Goal: Register for event/course

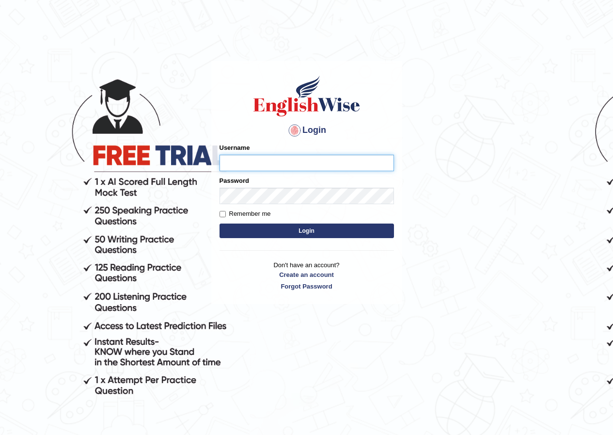
click at [285, 167] on input "Username" at bounding box center [307, 163] width 175 height 16
type input "pramod_parramatta"
click at [359, 230] on button "Login" at bounding box center [307, 231] width 175 height 15
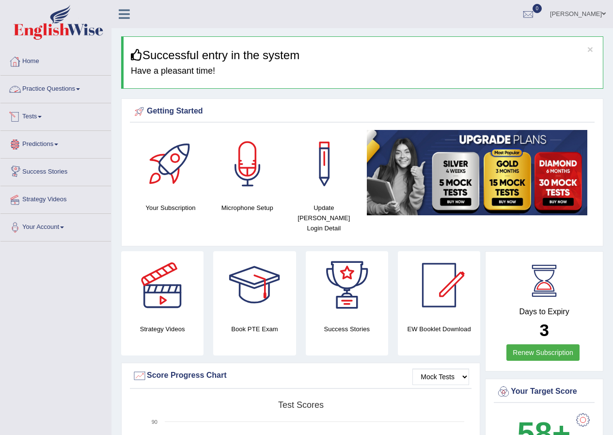
click at [39, 117] on link "Tests" at bounding box center [55, 115] width 111 height 24
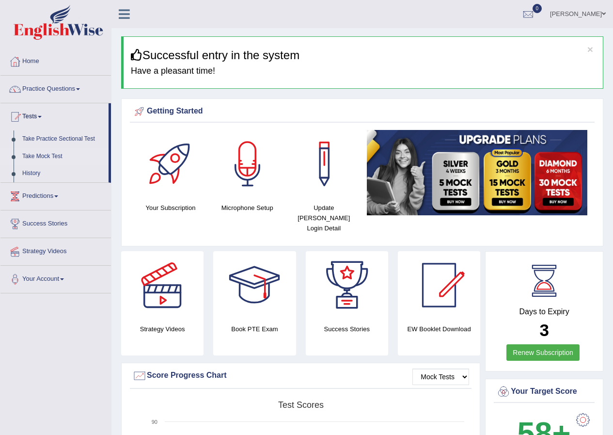
click at [45, 153] on link "Take Mock Test" at bounding box center [63, 156] width 91 height 17
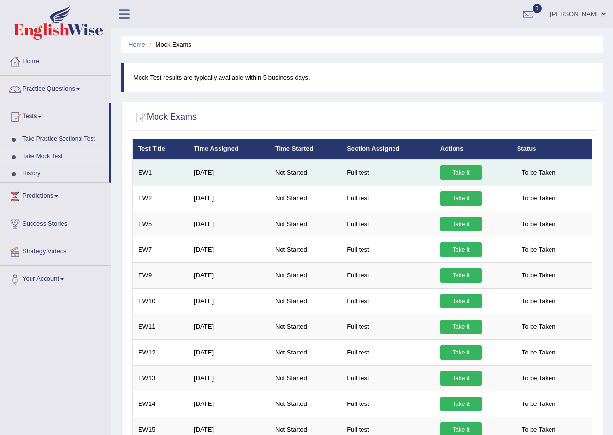
click at [450, 171] on link "Take it" at bounding box center [461, 172] width 41 height 15
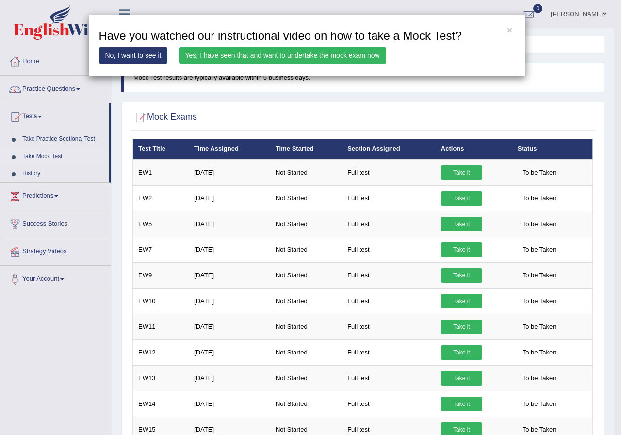
click at [376, 58] on link "Yes, I have seen that and want to undertake the mock exam now" at bounding box center [282, 55] width 207 height 16
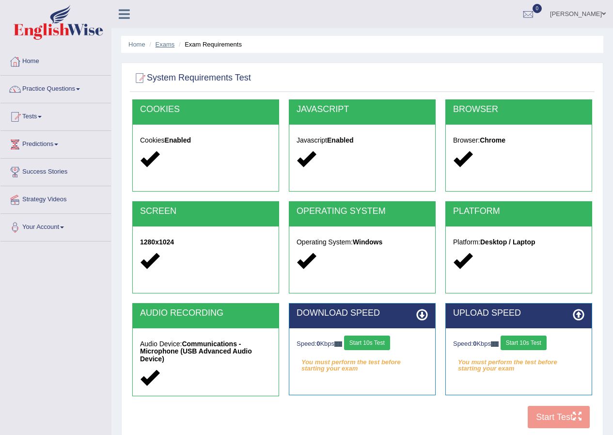
click at [161, 47] on link "Exams" at bounding box center [165, 44] width 19 height 7
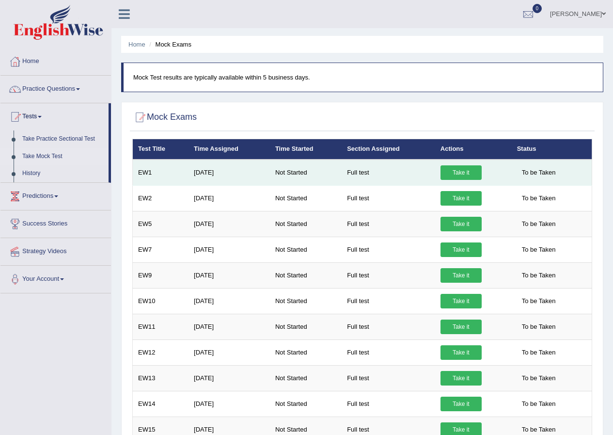
click at [468, 171] on link "Take it" at bounding box center [461, 172] width 41 height 15
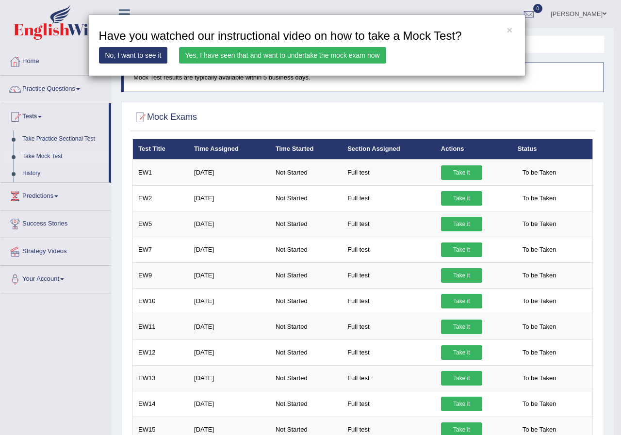
click at [135, 52] on link "No, I want to see it" at bounding box center [133, 55] width 69 height 16
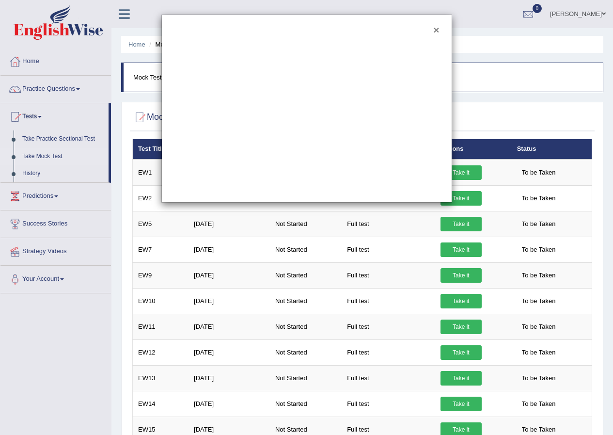
click at [435, 28] on button "×" at bounding box center [436, 30] width 6 height 10
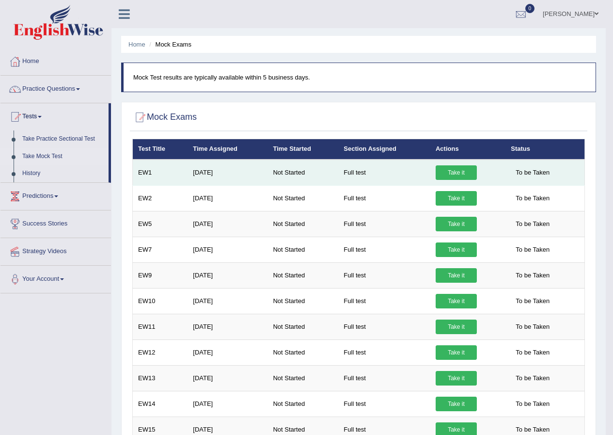
click at [454, 173] on link "Take it" at bounding box center [456, 172] width 41 height 15
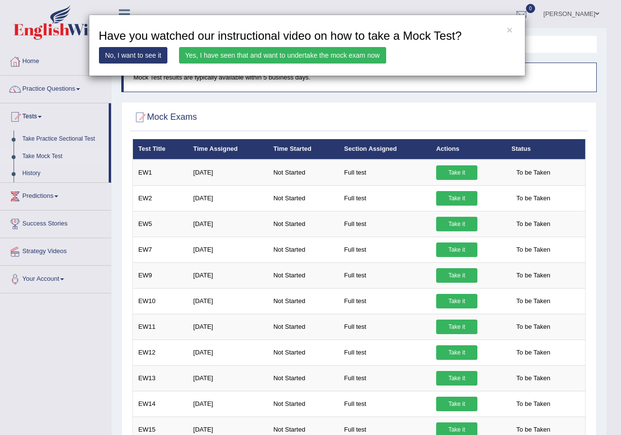
click at [343, 55] on link "Yes, I have seen that and want to undertake the mock exam now" at bounding box center [282, 55] width 207 height 16
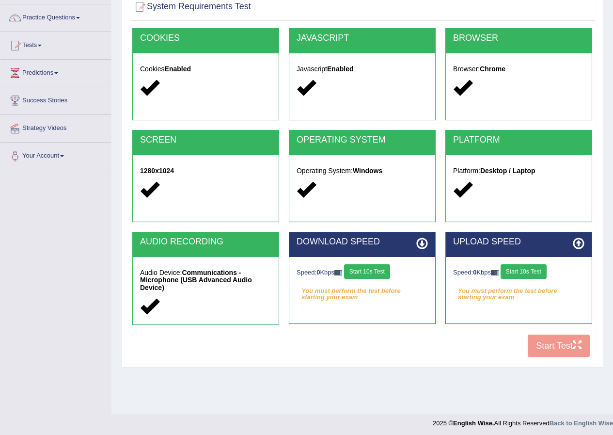
scroll to position [74, 0]
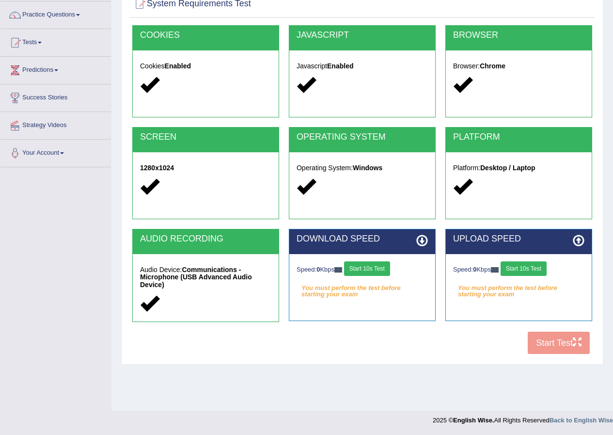
click at [563, 345] on div "COOKIES Cookies Enabled JAVASCRIPT Javascript Enabled BROWSER Browser: Chrome S…" at bounding box center [362, 192] width 465 height 334
click at [423, 243] on icon at bounding box center [423, 241] width 12 height 12
click at [421, 283] on em "You must perform the test before starting your exam" at bounding box center [362, 288] width 131 height 15
click at [368, 300] on div "Speed: 0 Kbps Start 10s Test You must perform the test before starting your exa…" at bounding box center [362, 278] width 146 height 48
click at [374, 268] on button "Start 10s Test" at bounding box center [367, 268] width 46 height 15
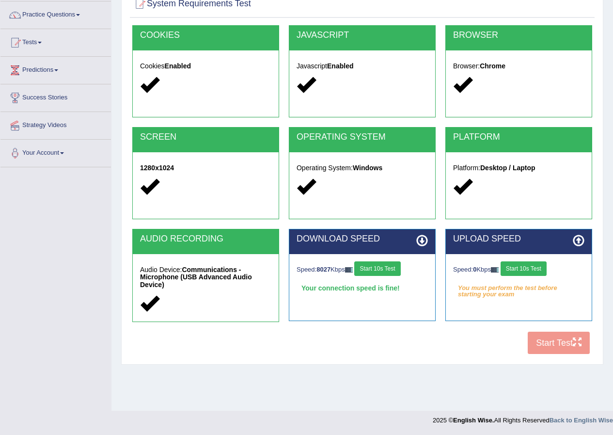
click at [535, 271] on button "Start 10s Test" at bounding box center [524, 268] width 46 height 15
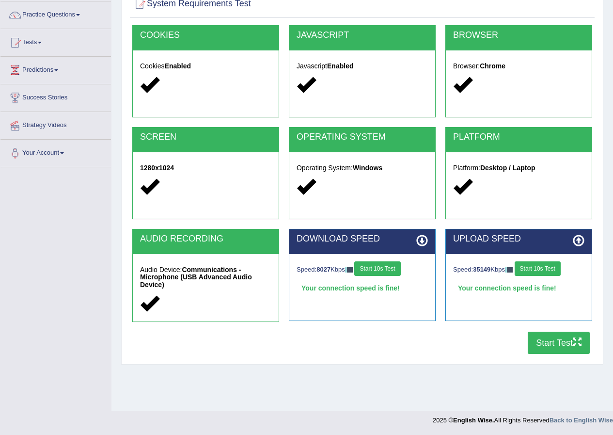
click at [545, 345] on button "Start Test" at bounding box center [559, 343] width 62 height 22
